Goal: Task Accomplishment & Management: Use online tool/utility

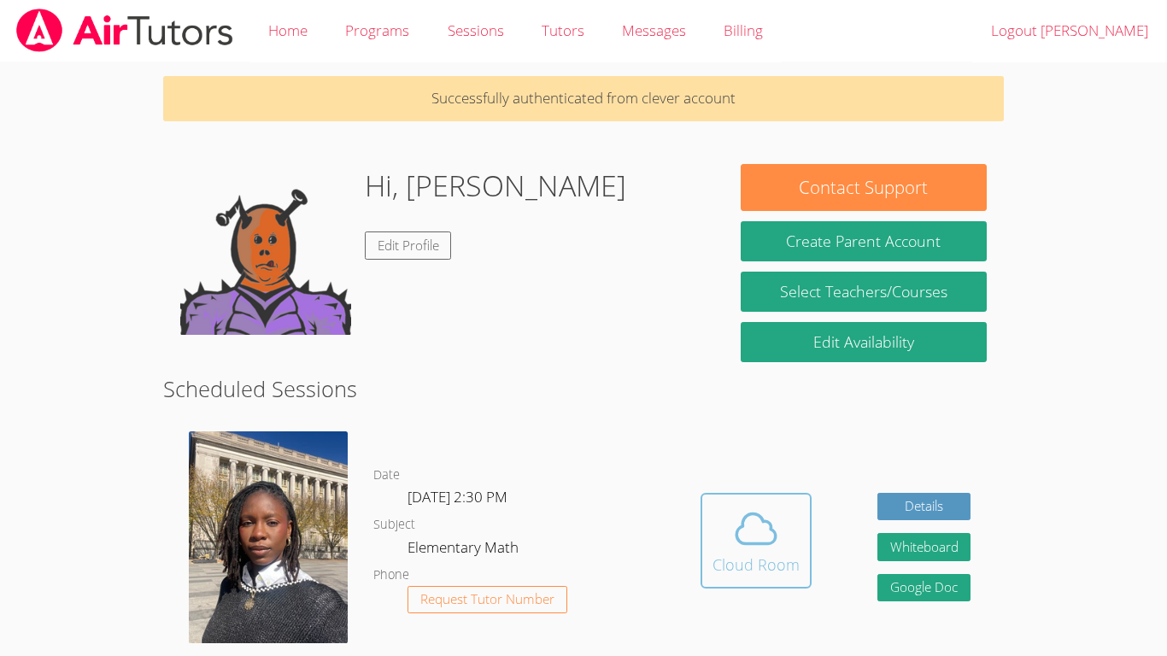
click at [801, 552] on button "Cloud Room" at bounding box center [756, 541] width 111 height 96
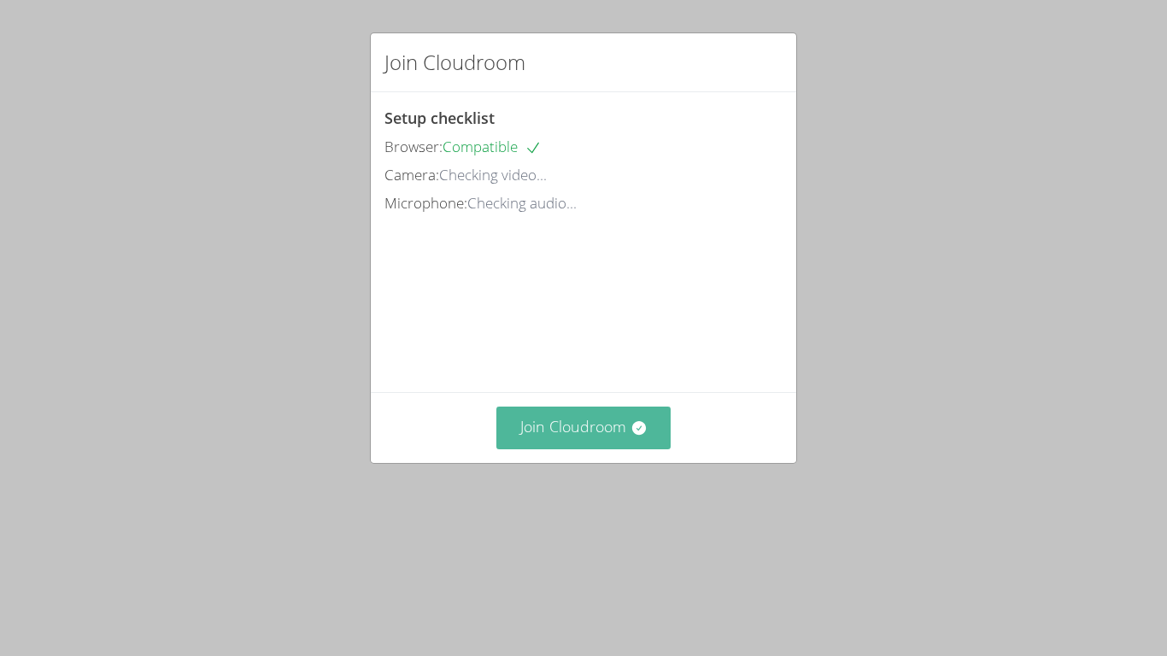
click at [574, 449] on button "Join Cloudroom" at bounding box center [584, 428] width 175 height 42
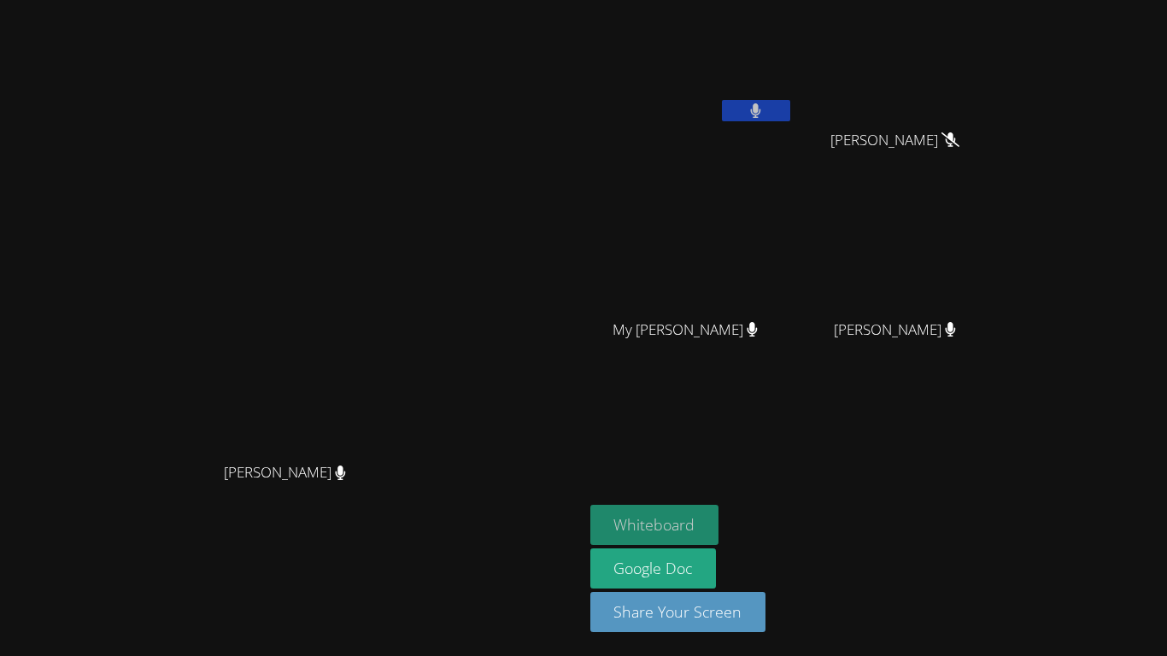
click at [720, 509] on button "Whiteboard" at bounding box center [655, 525] width 129 height 40
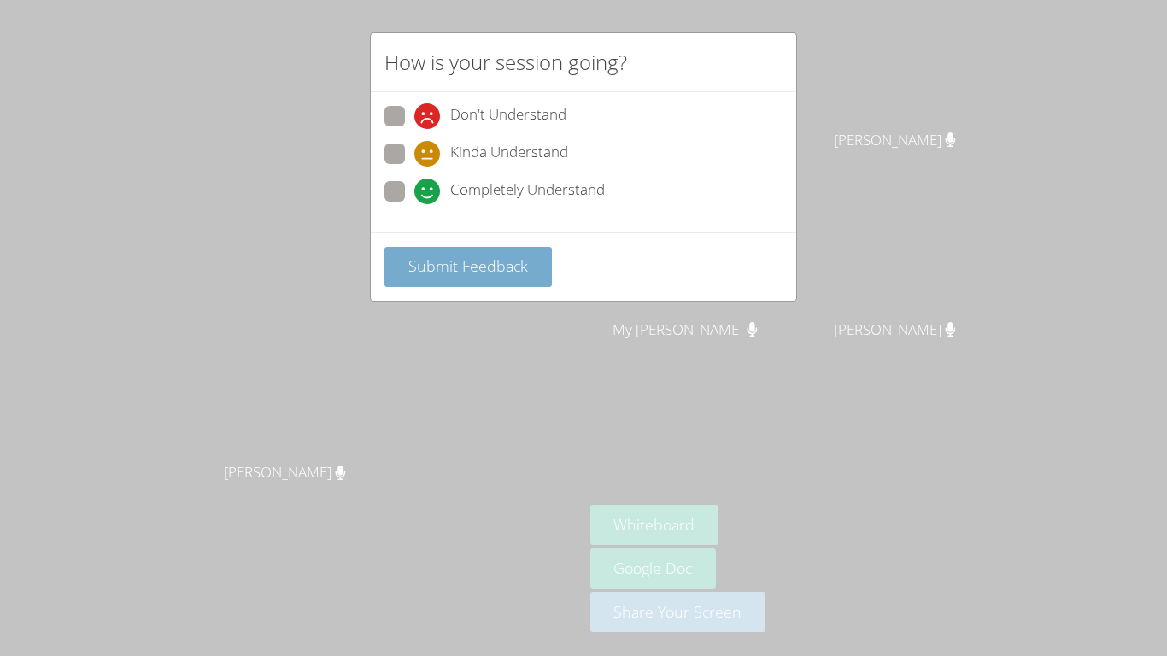
click at [509, 265] on span "Submit Feedback" at bounding box center [469, 266] width 120 height 21
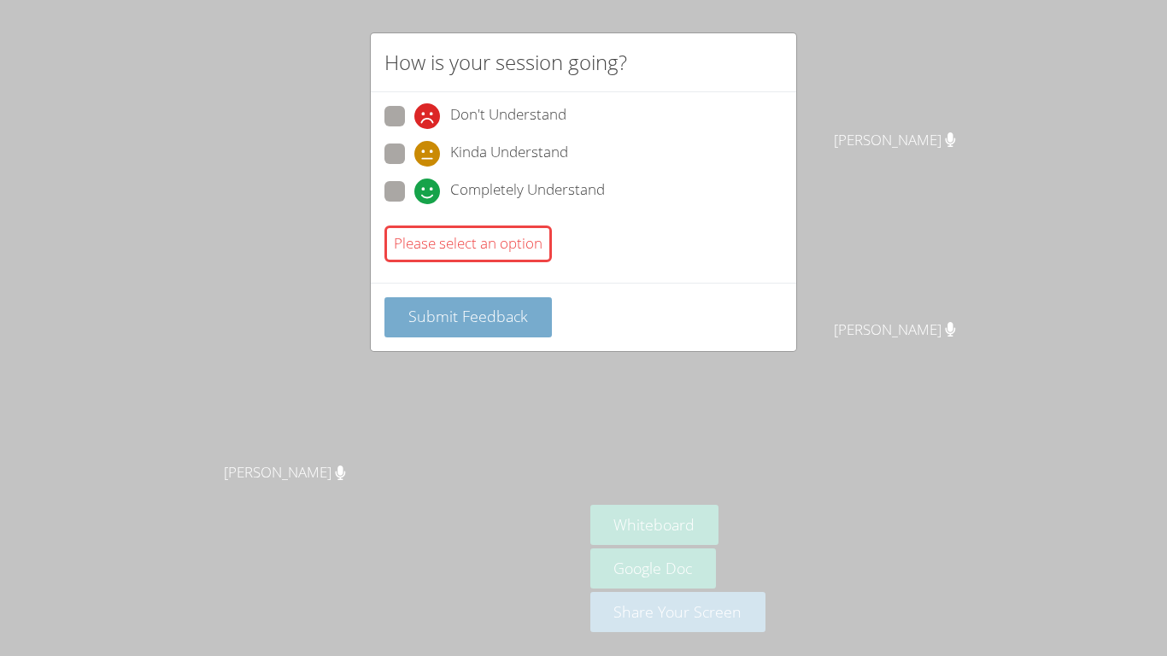
click at [526, 333] on button "Submit Feedback" at bounding box center [469, 317] width 168 height 40
click at [155, 631] on div "How is your session going? Don't Understand Kinda Understand Completely Underst…" at bounding box center [583, 328] width 1167 height 656
click at [747, 515] on div "How is your session going? Don't Understand Kinda Understand Completely Underst…" at bounding box center [583, 328] width 1167 height 656
click at [487, 301] on button "Submit Feedback" at bounding box center [469, 317] width 168 height 40
click at [506, 312] on span "Submit Feedback" at bounding box center [469, 316] width 120 height 21
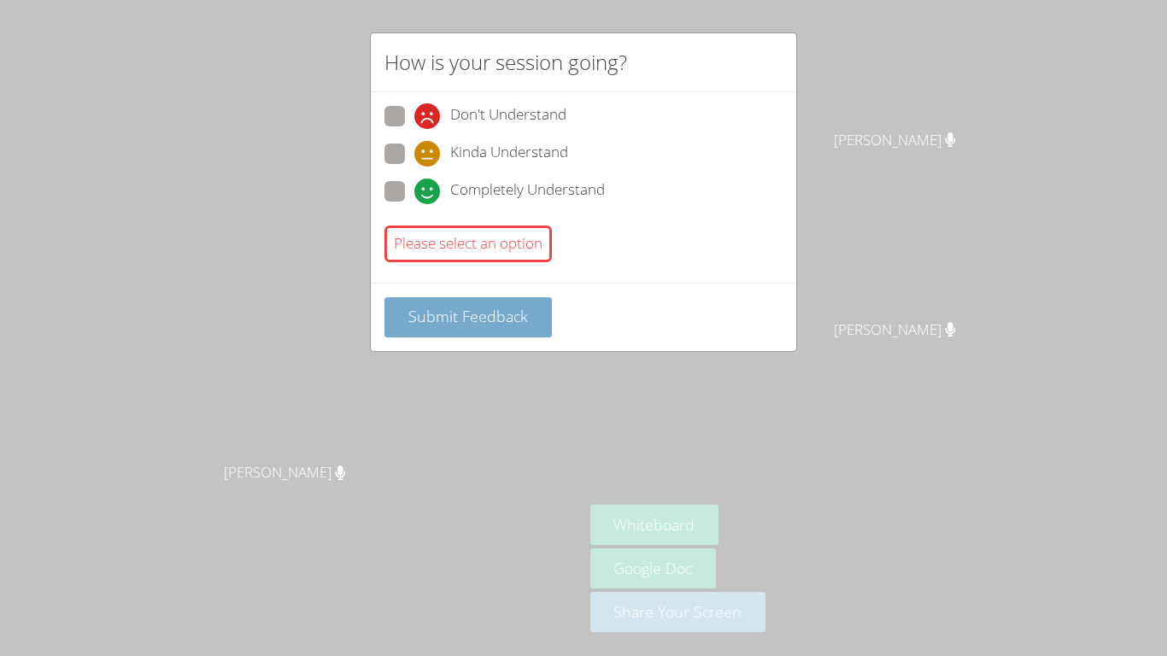
click at [514, 319] on span "Submit Feedback" at bounding box center [469, 316] width 120 height 21
click at [530, 300] on button "Submit Feedback" at bounding box center [469, 317] width 168 height 40
click at [511, 310] on span "Submit Feedback" at bounding box center [469, 316] width 120 height 21
click at [491, 333] on button "Submit Feedback" at bounding box center [469, 317] width 168 height 40
click at [497, 328] on button "Submit Feedback" at bounding box center [469, 317] width 168 height 40
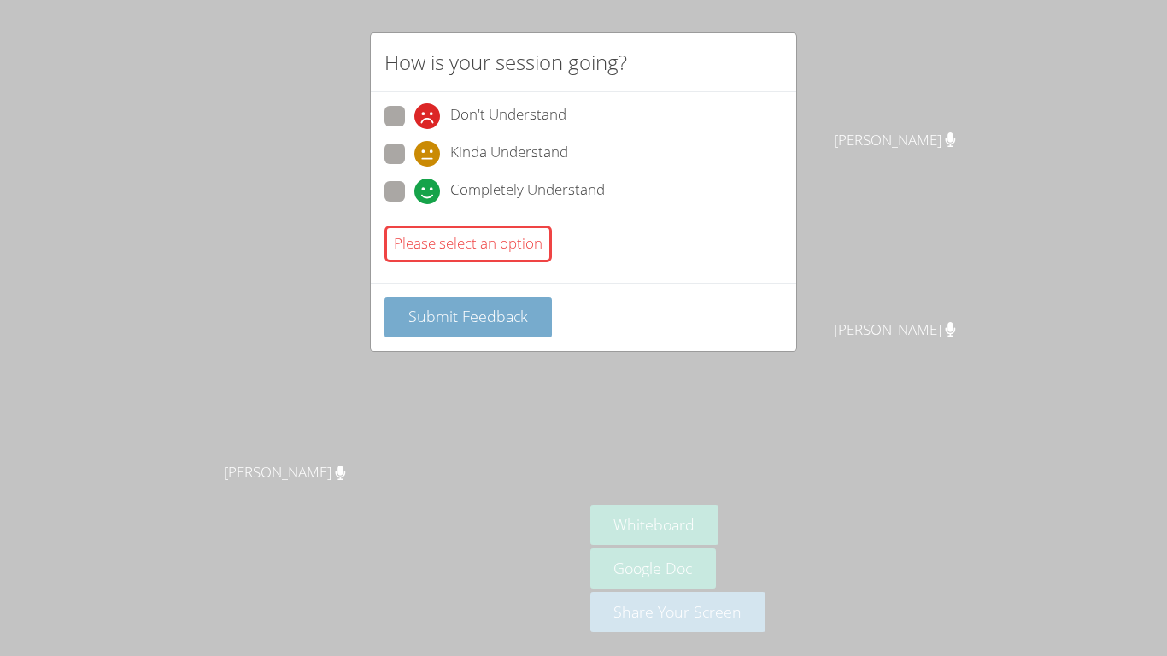
click at [504, 319] on span "Submit Feedback" at bounding box center [469, 316] width 120 height 21
click at [512, 318] on span "Submit Feedback" at bounding box center [469, 316] width 120 height 21
click at [519, 231] on div "Please select an option" at bounding box center [469, 244] width 168 height 37
click at [510, 250] on div "Please select an option" at bounding box center [469, 244] width 168 height 37
click at [513, 237] on div "Please select an option" at bounding box center [469, 244] width 168 height 37
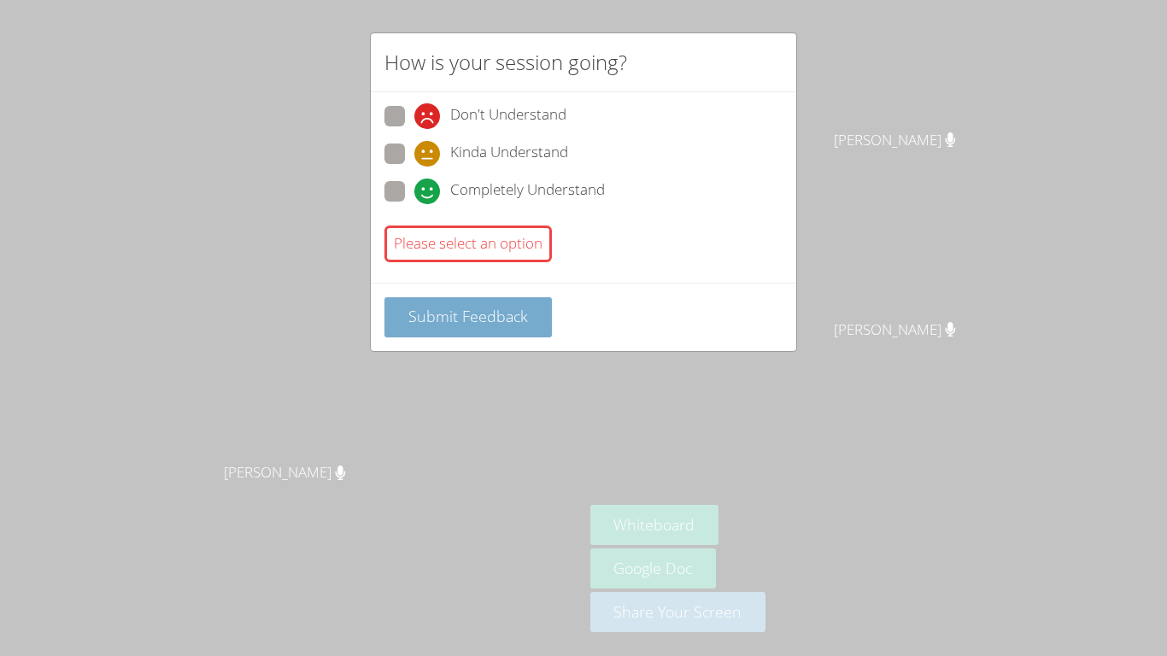
click at [464, 320] on span "Submit Feedback" at bounding box center [469, 316] width 120 height 21
click at [692, 417] on div "How is your session going? Don't Understand Kinda Understand Completely Underst…" at bounding box center [583, 328] width 1167 height 656
click at [418, 192] on icon at bounding box center [427, 192] width 26 height 26
click at [418, 192] on input "Completely Understand" at bounding box center [421, 188] width 15 height 15
radio input "true"
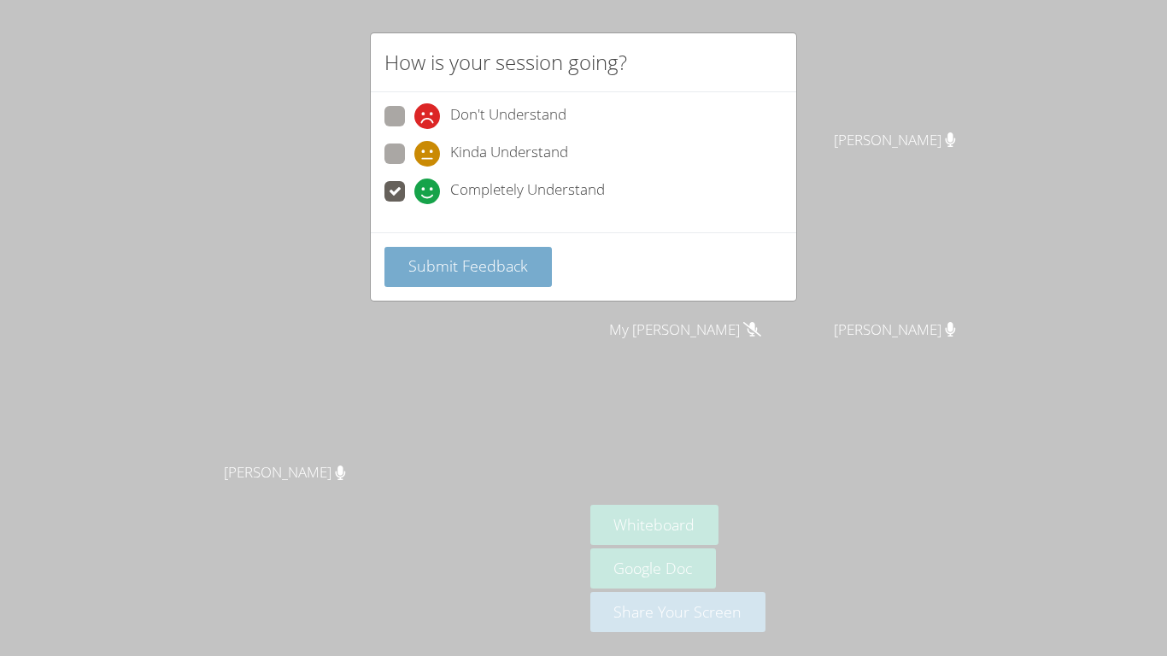
click at [476, 275] on span "Submit Feedback" at bounding box center [469, 266] width 120 height 21
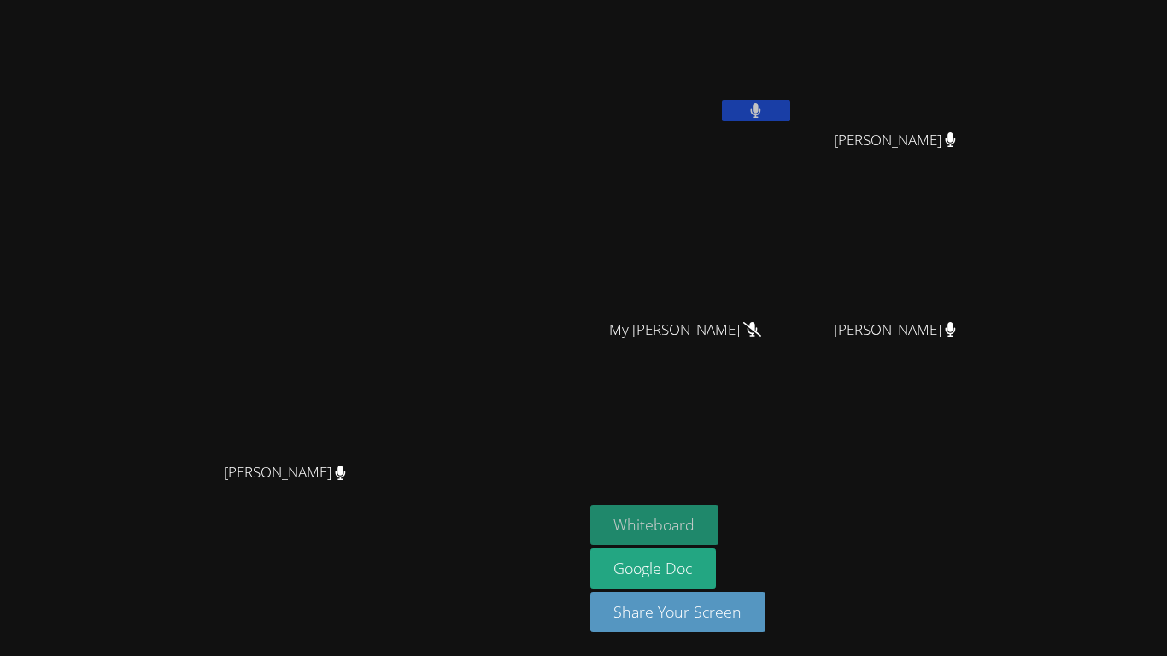
click at [720, 510] on button "Whiteboard" at bounding box center [655, 525] width 129 height 40
